Goal: Task Accomplishment & Management: Complete application form

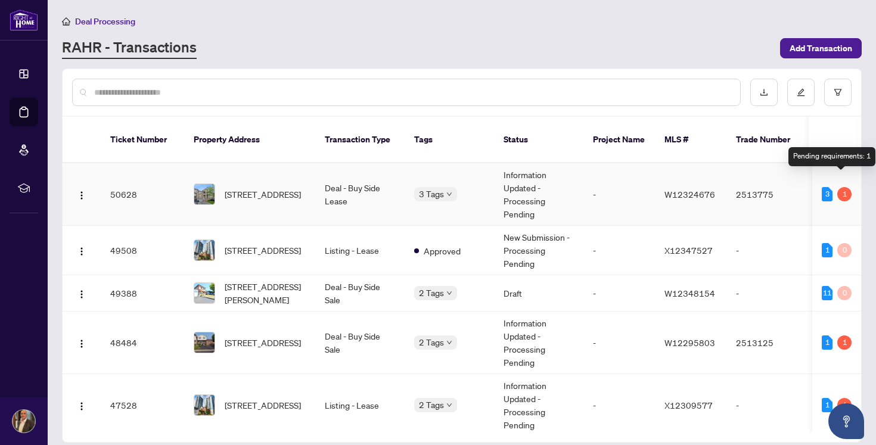
click at [841, 187] on div "1" at bounding box center [844, 194] width 14 height 14
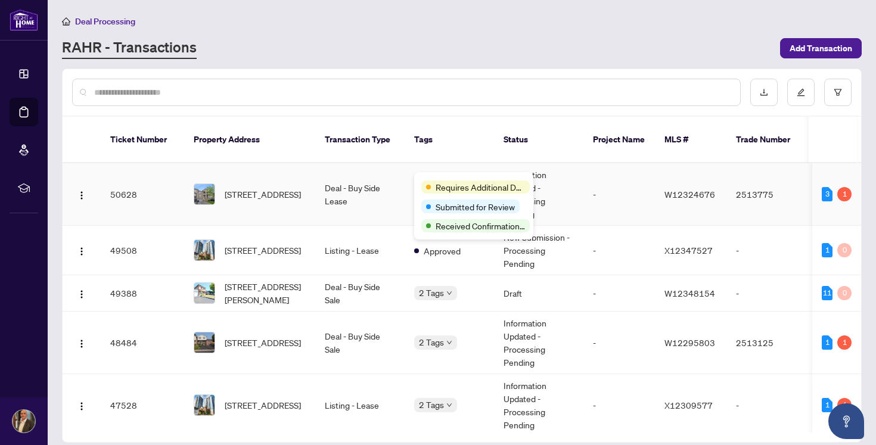
click at [449, 180] on body "Dashboard Deal Processing Mortgage Referrals rLearning Mark Vassallo mark@prope…" at bounding box center [438, 222] width 876 height 445
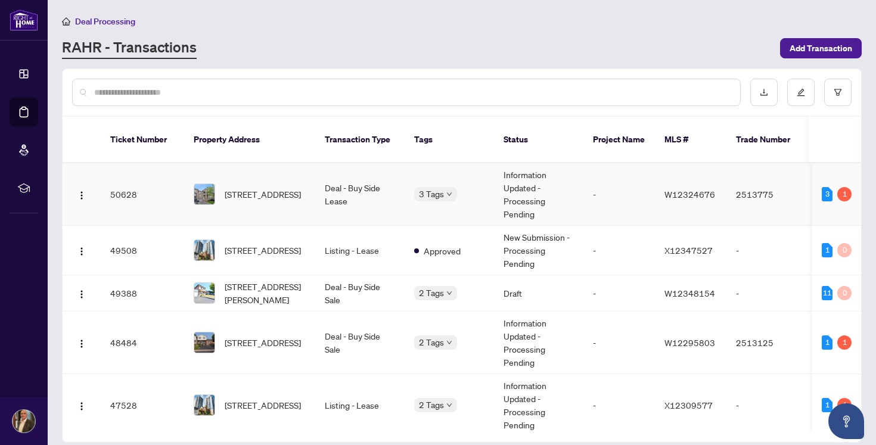
click at [353, 191] on td "Deal - Buy Side Lease" at bounding box center [359, 194] width 89 height 63
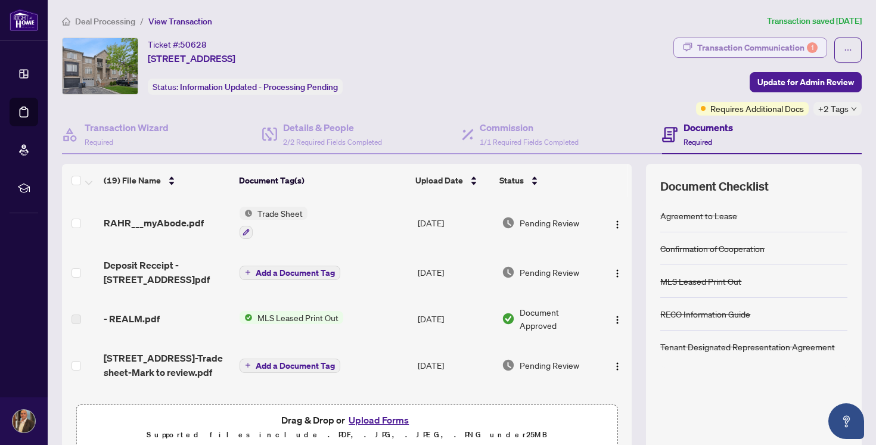
click at [789, 45] on div "Transaction Communication 1" at bounding box center [757, 47] width 120 height 19
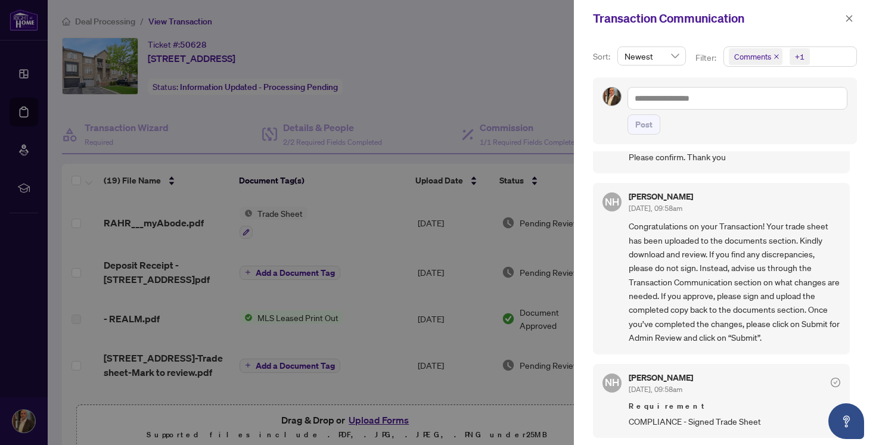
scroll to position [2, 0]
click at [438, 66] on div at bounding box center [438, 222] width 876 height 445
click at [202, 308] on div at bounding box center [438, 222] width 876 height 445
click at [847, 20] on icon "close" at bounding box center [849, 18] width 8 height 8
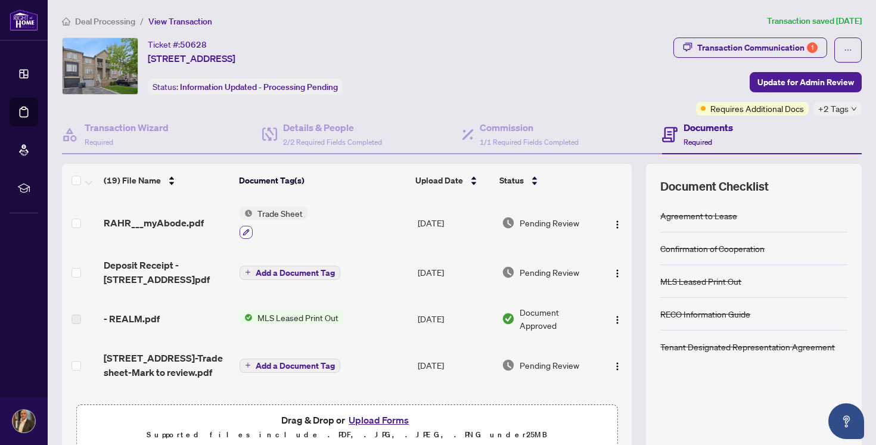
click at [247, 229] on icon "button" at bounding box center [246, 232] width 7 height 7
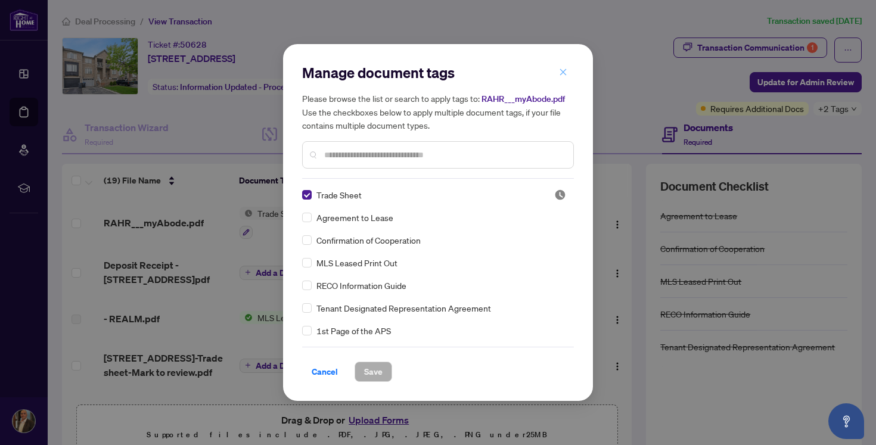
click at [562, 73] on icon "close" at bounding box center [563, 72] width 7 height 7
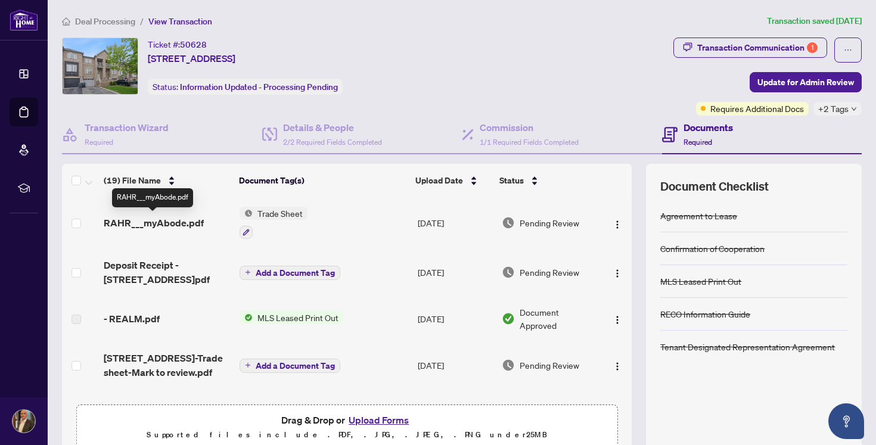
click at [174, 220] on span "RAHR___myAbode.pdf" at bounding box center [154, 223] width 100 height 14
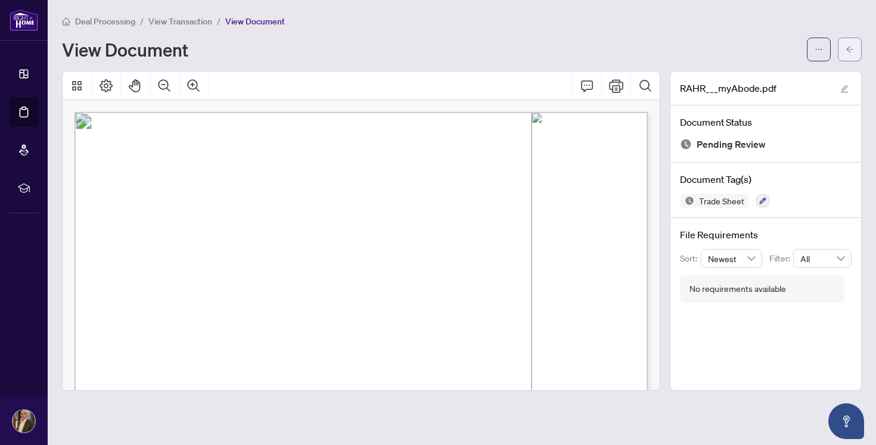
click at [848, 47] on icon "arrow-left" at bounding box center [849, 49] width 8 height 8
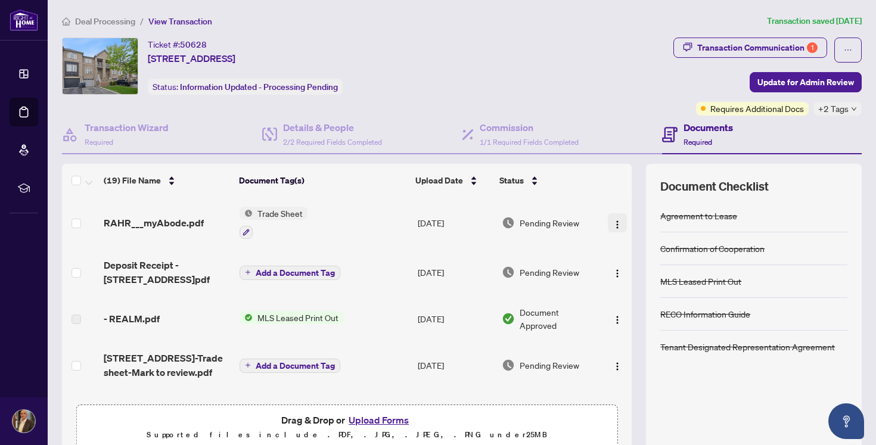
click at [615, 222] on img "button" at bounding box center [617, 225] width 10 height 10
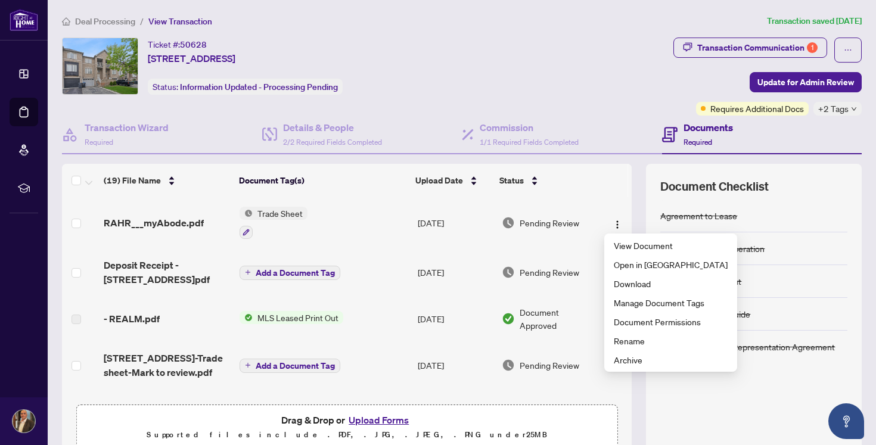
click at [589, 77] on div "Ticket #: 50628 33 Cedarvalley Blvd, Brampton, Ontario L7A 2C2, Canada Status: …" at bounding box center [365, 66] width 606 height 57
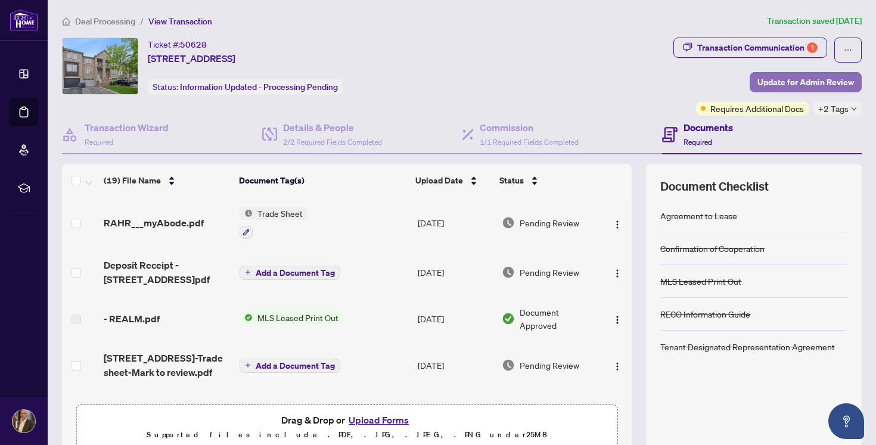
click at [814, 77] on span "Update for Admin Review" at bounding box center [805, 82] width 97 height 19
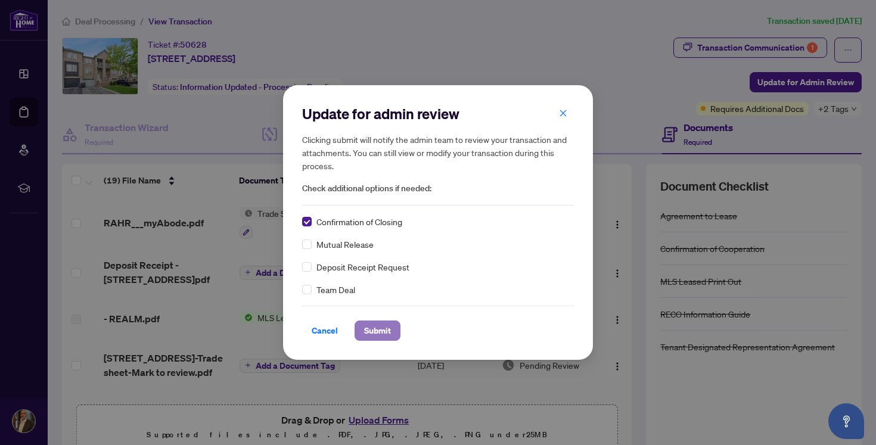
click at [384, 325] on span "Submit" at bounding box center [377, 330] width 27 height 19
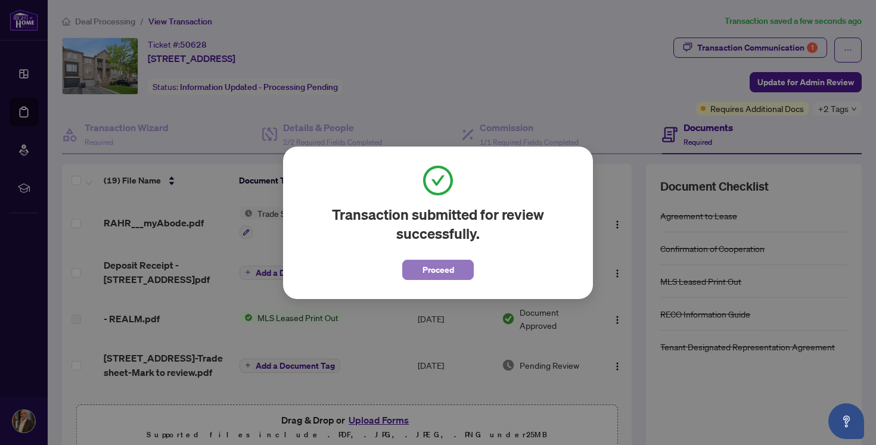
click at [449, 269] on span "Proceed" at bounding box center [438, 269] width 32 height 19
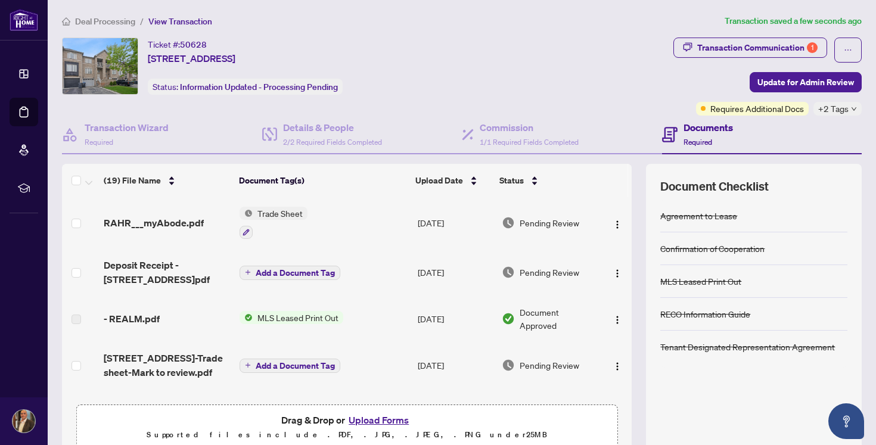
click at [467, 44] on div "Ticket #: 50628 33 Cedarvalley Blvd, Brampton, Ontario L7A 2C2, Canada Status: …" at bounding box center [365, 66] width 606 height 57
